Goal: Transaction & Acquisition: Purchase product/service

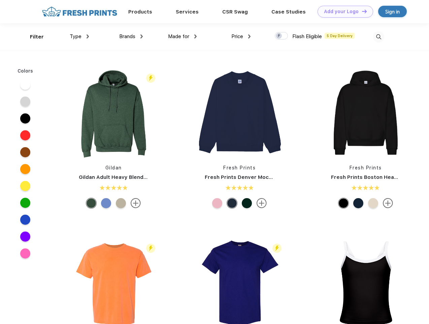
click at [343, 11] on link "Add your Logo Design Tool" at bounding box center [346, 12] width 56 height 12
click at [0, 0] on div "Design Tool" at bounding box center [0, 0] width 0 height 0
click at [362, 11] on link "Add your Logo Design Tool" at bounding box center [346, 12] width 56 height 12
click at [32, 37] on div "Filter" at bounding box center [37, 37] width 14 height 8
click at [80, 36] on span "Type" at bounding box center [76, 36] width 12 height 6
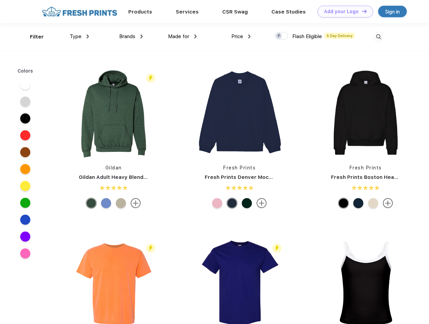
click at [131, 36] on span "Brands" at bounding box center [127, 36] width 16 height 6
click at [183, 36] on span "Made for" at bounding box center [178, 36] width 21 height 6
click at [241, 36] on span "Price" at bounding box center [238, 36] width 12 height 6
click at [282, 36] on div at bounding box center [281, 35] width 13 height 7
click at [279, 36] on input "checkbox" at bounding box center [277, 34] width 4 height 4
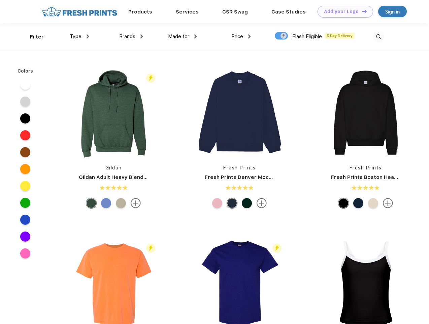
click at [379, 37] on img at bounding box center [378, 36] width 11 height 11
